Goal: Navigation & Orientation: Find specific page/section

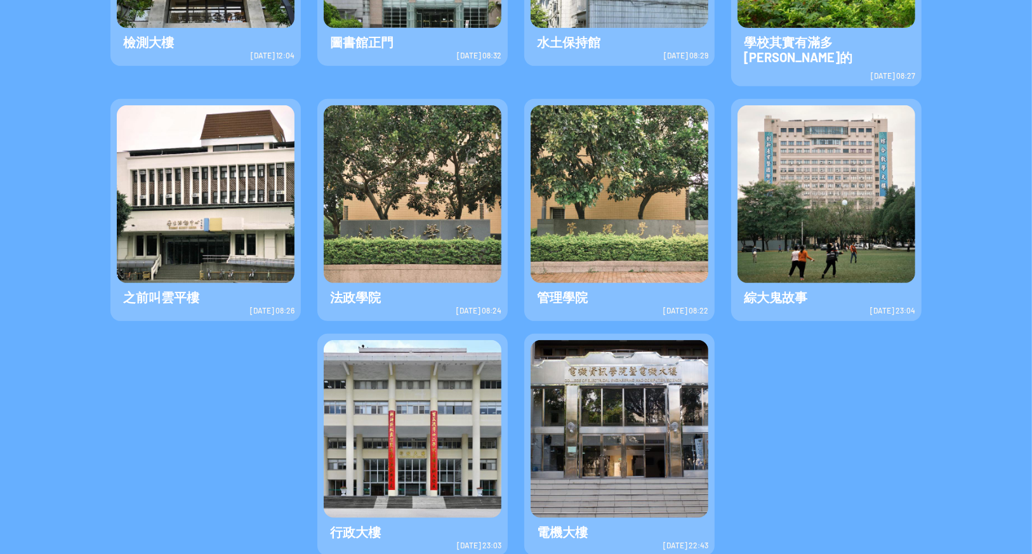
scroll to position [542, 0]
click at [810, 338] on div "檢測大樓 檢測大樓 2025-8-21 12:04 圖書館正門 圖書館正門 2025-8-21 08:32" at bounding box center [516, 200] width 1032 height 740
